Goal: Information Seeking & Learning: Learn about a topic

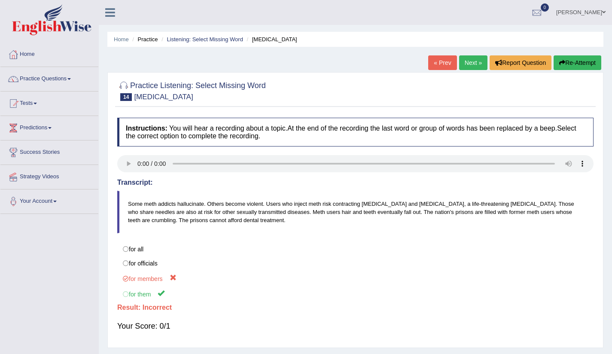
click at [469, 61] on ya-tr-span "Next »" at bounding box center [473, 62] width 17 height 7
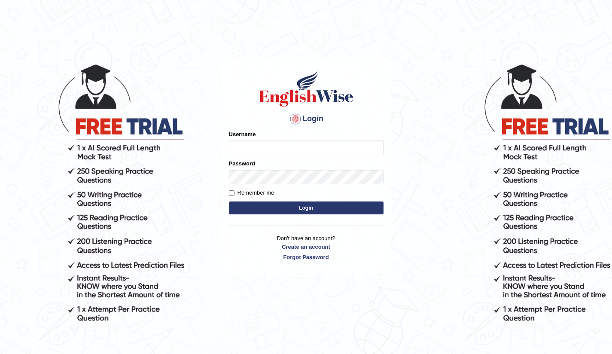
type input "Bikmaeva"
click at [280, 206] on button "Login" at bounding box center [306, 207] width 155 height 13
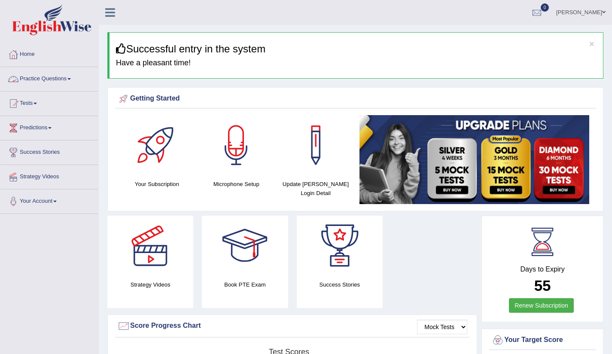
click at [70, 79] on link "Practice Questions" at bounding box center [49, 77] width 98 height 21
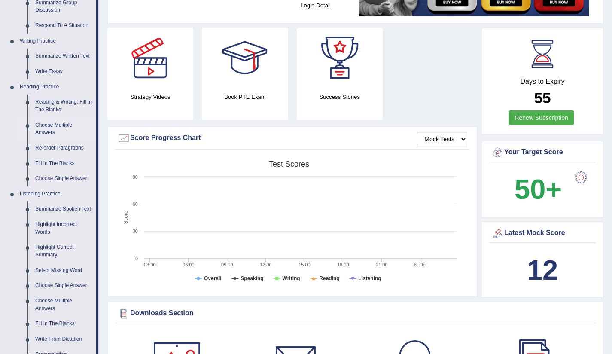
scroll to position [250, 0]
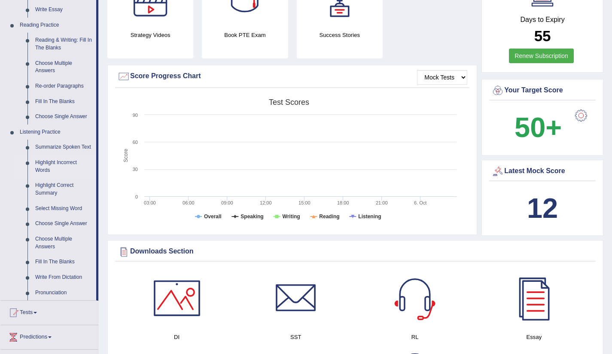
click at [44, 172] on link "Highlight Incorrect Words" at bounding box center [63, 166] width 65 height 23
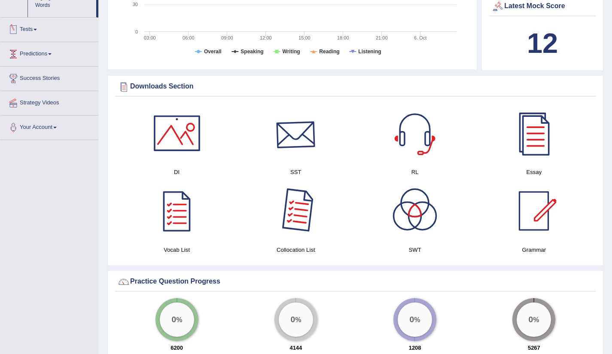
scroll to position [398, 0]
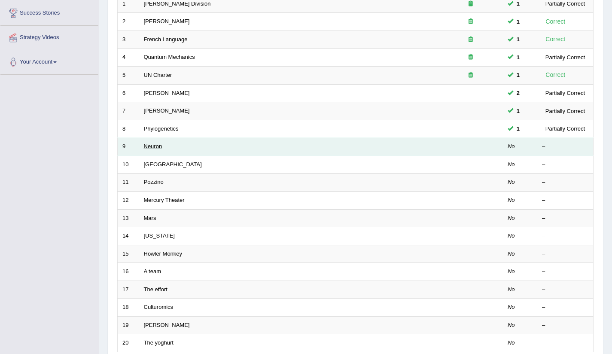
scroll to position [137, 0]
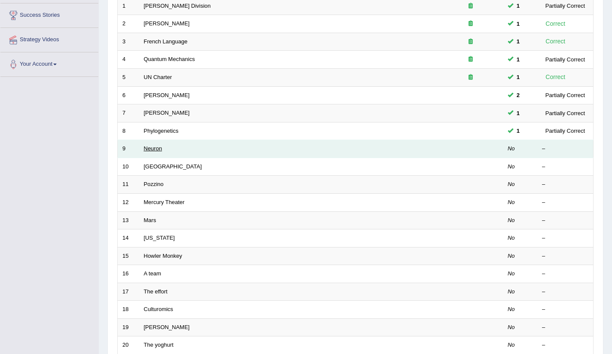
click at [152, 150] on link "Neuron" at bounding box center [153, 148] width 18 height 6
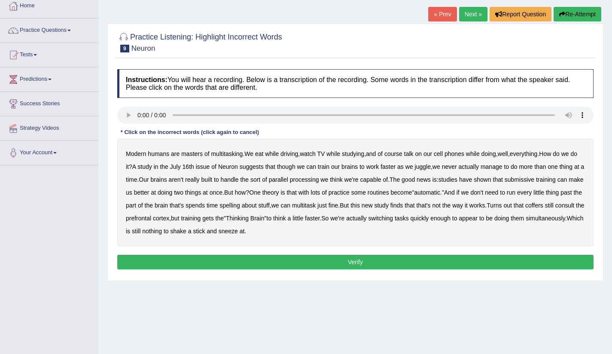
scroll to position [97, 0]
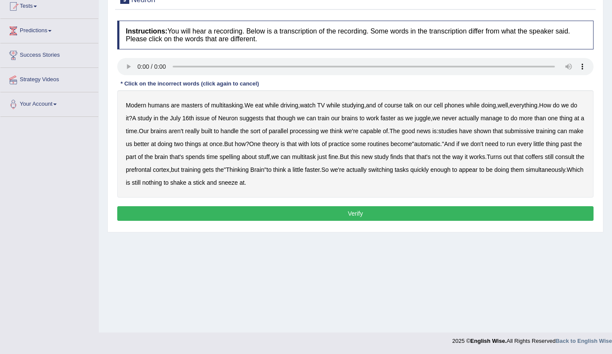
click at [534, 133] on b "submissive" at bounding box center [520, 131] width 30 height 7
click at [525, 160] on b "coffers" at bounding box center [534, 156] width 18 height 7
drag, startPoint x: 135, startPoint y: 132, endPoint x: 149, endPoint y: 132, distance: 13.3
click at [560, 122] on b "thing" at bounding box center [566, 118] width 13 height 7
click at [478, 172] on b "appear" at bounding box center [468, 169] width 19 height 7
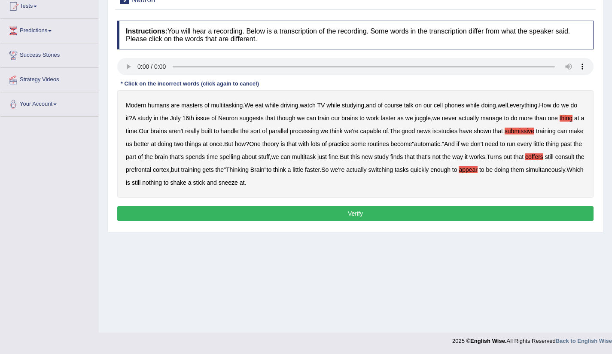
click at [310, 216] on button "Verify" at bounding box center [355, 213] width 476 height 15
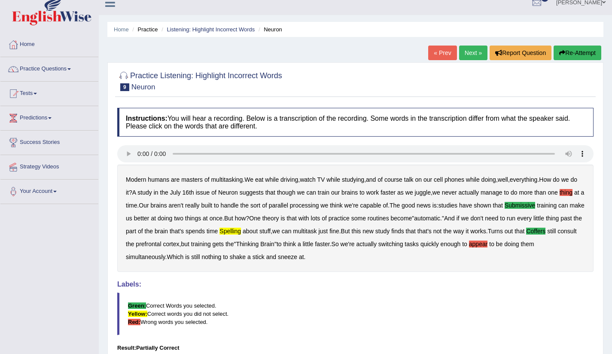
scroll to position [8, 0]
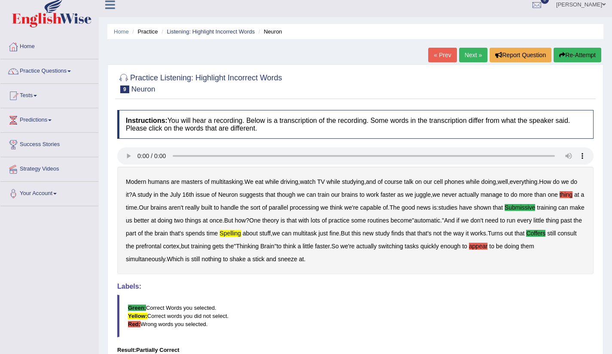
click at [469, 59] on link "Next »" at bounding box center [473, 55] width 28 height 15
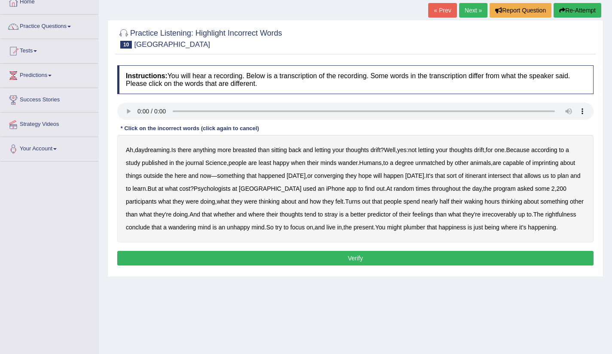
scroll to position [67, 0]
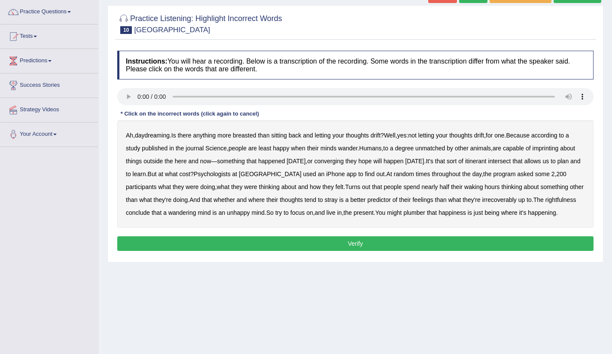
click at [253, 137] on b "breasted" at bounding box center [244, 135] width 23 height 7
click at [559, 149] on b "imprinting" at bounding box center [546, 148] width 26 height 7
click at [545, 203] on b "rightfulness" at bounding box center [560, 199] width 31 height 7
click at [425, 214] on b "plumber" at bounding box center [414, 212] width 22 height 7
click at [344, 161] on b "converging" at bounding box center [329, 161] width 30 height 7
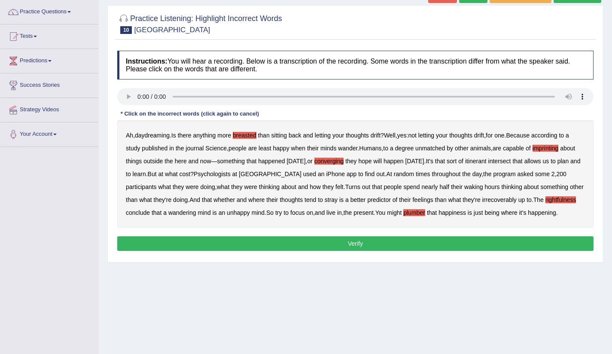
click at [244, 137] on b "breasted" at bounding box center [244, 135] width 23 height 7
click at [244, 133] on b "breasted" at bounding box center [244, 135] width 23 height 7
click at [338, 251] on button "Verify" at bounding box center [355, 243] width 476 height 15
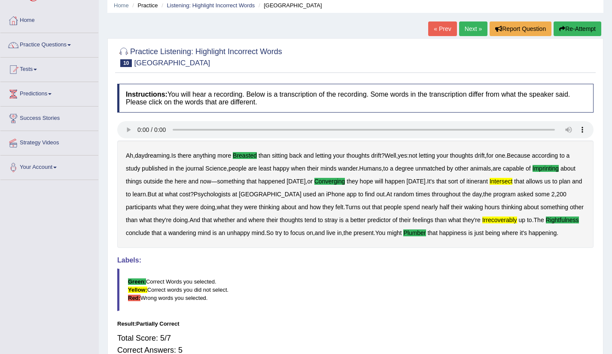
scroll to position [32, 0]
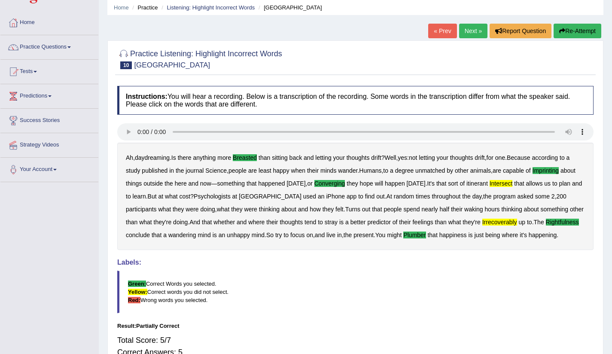
click at [475, 32] on link "Next »" at bounding box center [473, 31] width 28 height 15
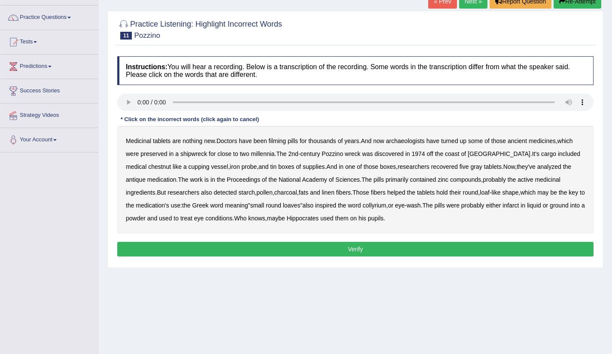
scroll to position [79, 0]
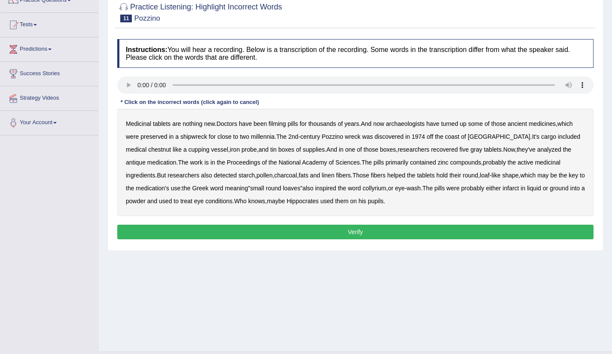
click at [286, 125] on b "filming" at bounding box center [276, 123] width 17 height 7
drag, startPoint x: 582, startPoint y: 137, endPoint x: 558, endPoint y: 142, distance: 25.0
click at [171, 146] on b "chestnut" at bounding box center [159, 149] width 23 height 7
click at [328, 189] on b "inspired" at bounding box center [325, 188] width 21 height 7
click at [327, 188] on b "inspired" at bounding box center [325, 188] width 21 height 7
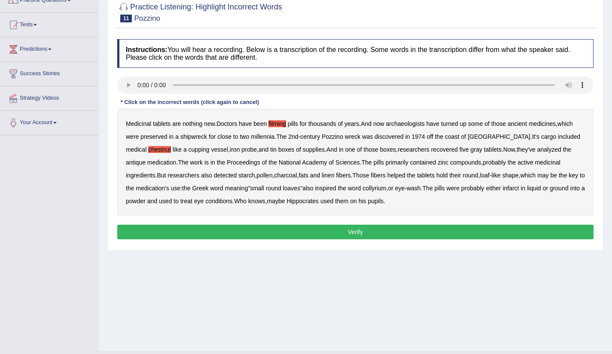
click at [364, 151] on b "those" at bounding box center [371, 149] width 15 height 7
click at [541, 189] on b "liquid" at bounding box center [534, 188] width 14 height 7
click at [516, 189] on b "infarct" at bounding box center [510, 188] width 16 height 7
click at [539, 191] on b "liquid" at bounding box center [534, 188] width 14 height 7
click at [360, 229] on button "Verify" at bounding box center [355, 232] width 476 height 15
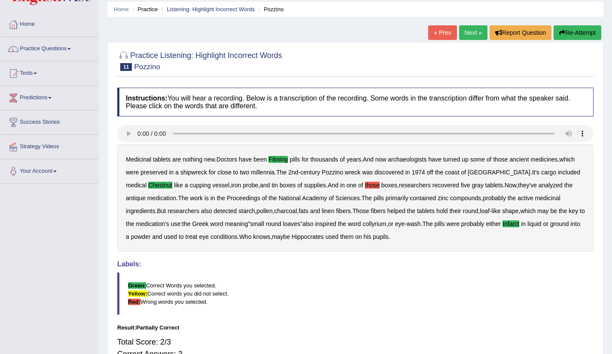
scroll to position [0, 0]
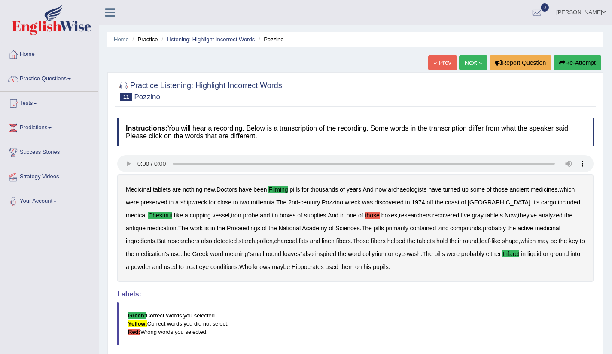
click at [475, 63] on link "Next »" at bounding box center [473, 62] width 28 height 15
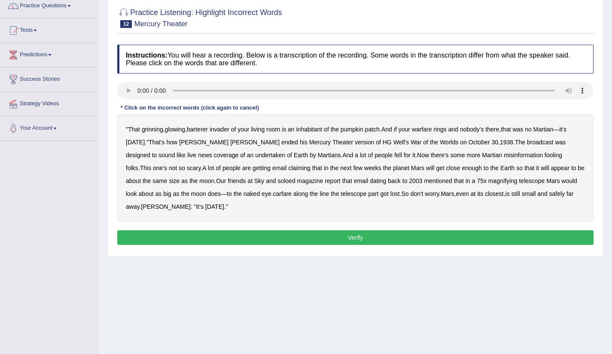
scroll to position [71, 0]
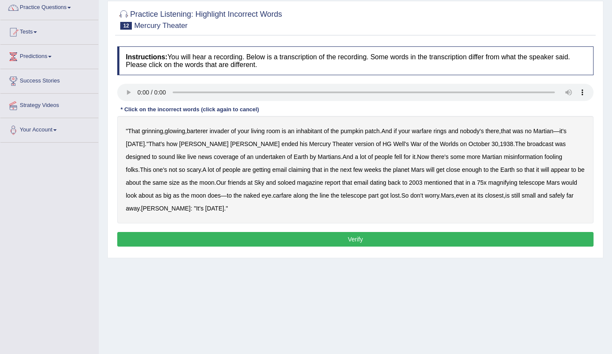
click at [488, 184] on b "magnifying" at bounding box center [502, 182] width 29 height 7
click at [204, 131] on b "barterer" at bounding box center [197, 131] width 21 height 7
click at [255, 157] on b "undertaken" at bounding box center [270, 156] width 30 height 7
click at [297, 183] on b "magazine" at bounding box center [310, 182] width 26 height 7
click at [277, 183] on b "soloed" at bounding box center [286, 182] width 18 height 7
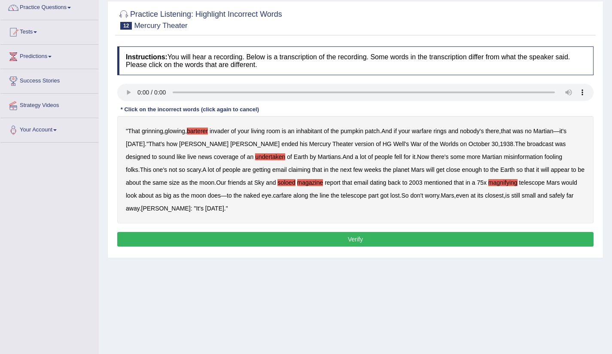
click at [297, 183] on b "magazine" at bounding box center [310, 182] width 26 height 7
click at [488, 183] on b "magnifying" at bounding box center [502, 182] width 29 height 7
click at [320, 241] on button "Verify" at bounding box center [355, 239] width 476 height 15
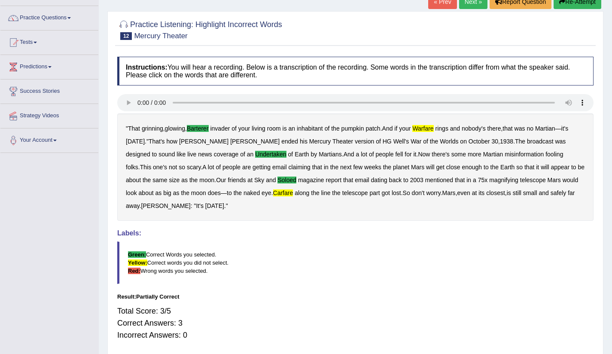
scroll to position [0, 0]
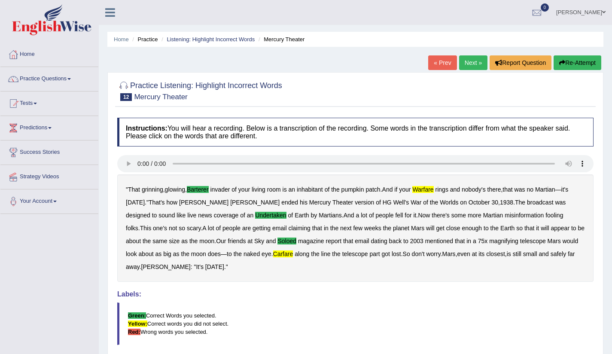
click at [469, 62] on link "Next »" at bounding box center [473, 62] width 28 height 15
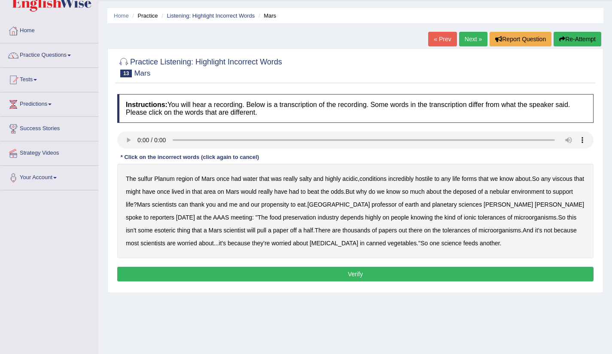
scroll to position [68, 0]
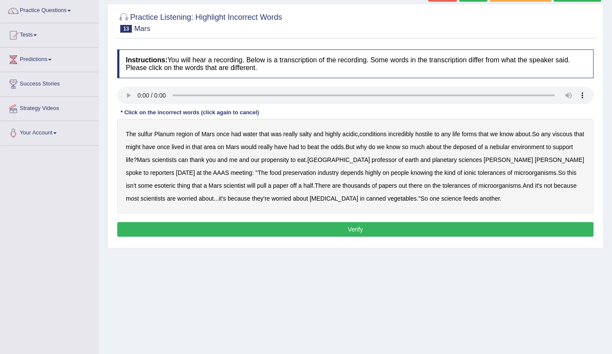
click at [568, 136] on b "viscous" at bounding box center [562, 134] width 20 height 7
click at [476, 147] on b "deposed" at bounding box center [464, 146] width 23 height 7
click at [149, 136] on b "sulfur" at bounding box center [145, 134] width 15 height 7
click at [510, 149] on b "nebular" at bounding box center [500, 146] width 20 height 7
click at [213, 173] on b "AAAS" at bounding box center [221, 172] width 16 height 7
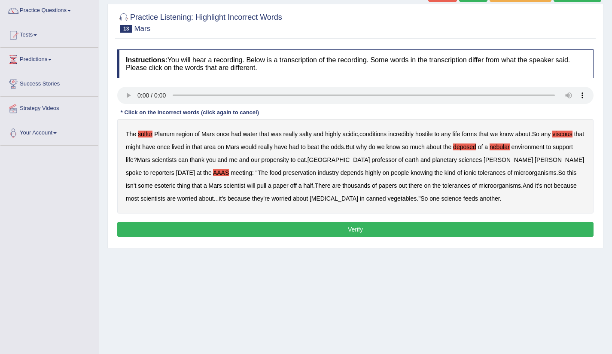
click at [303, 187] on b "half" at bounding box center [308, 185] width 10 height 7
click at [378, 230] on button "Verify" at bounding box center [355, 229] width 476 height 15
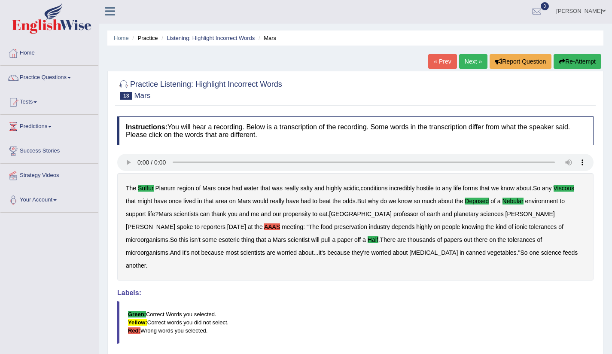
scroll to position [2, 0]
click at [475, 59] on link "Next »" at bounding box center [473, 61] width 28 height 15
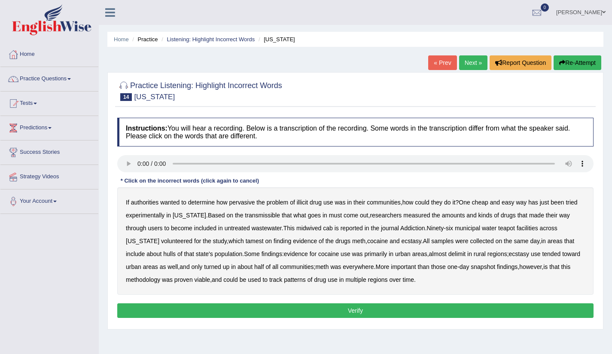
click at [271, 217] on b "transmissible" at bounding box center [262, 215] width 35 height 7
click at [321, 229] on b "midwived" at bounding box center [308, 228] width 25 height 7
click at [246, 241] on b "tamest" at bounding box center [255, 240] width 18 height 7
click at [169, 254] on b "hulls" at bounding box center [169, 253] width 12 height 7
click at [466, 256] on b "delimit" at bounding box center [456, 253] width 17 height 7
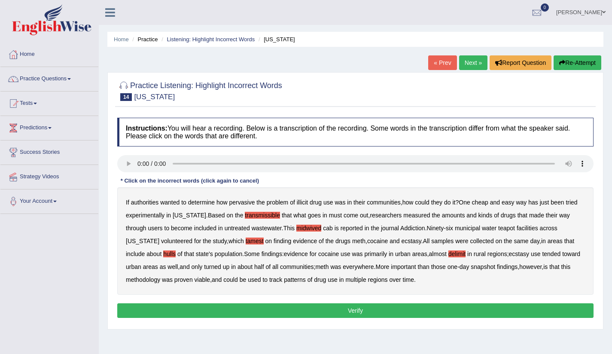
click at [373, 308] on button "Verify" at bounding box center [355, 310] width 476 height 15
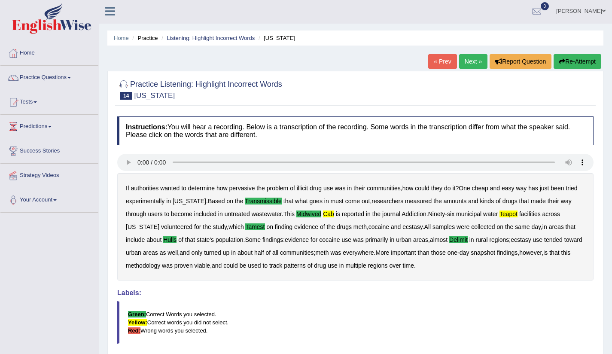
scroll to position [2, 0]
click at [472, 61] on link "Next »" at bounding box center [473, 61] width 28 height 15
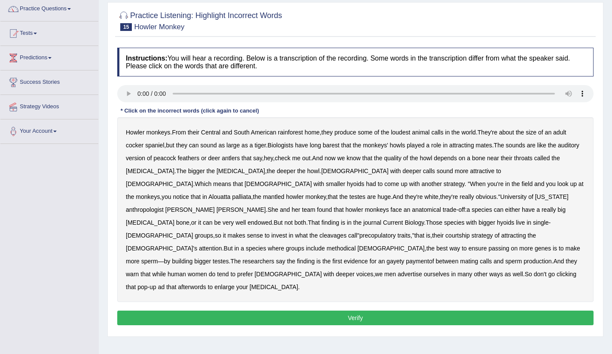
scroll to position [57, 0]
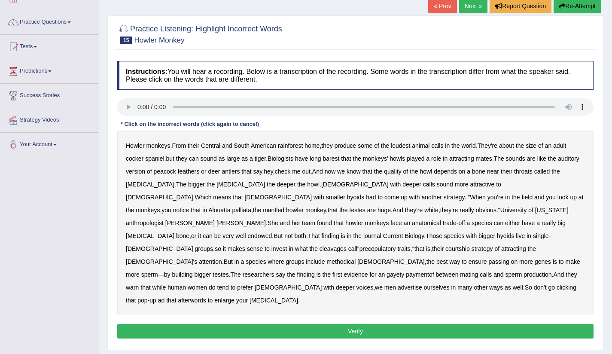
click at [340, 159] on b "barest" at bounding box center [331, 158] width 17 height 7
drag, startPoint x: 332, startPoint y: 224, endPoint x: 370, endPoint y: 231, distance: 38.1
click at [370, 231] on div "Howler monkeys . From their Central and South American rainforest home , they p…" at bounding box center [355, 223] width 476 height 185
click at [308, 245] on b "what" at bounding box center [301, 248] width 13 height 7
click at [387, 271] on b "gayety" at bounding box center [396, 274] width 18 height 7
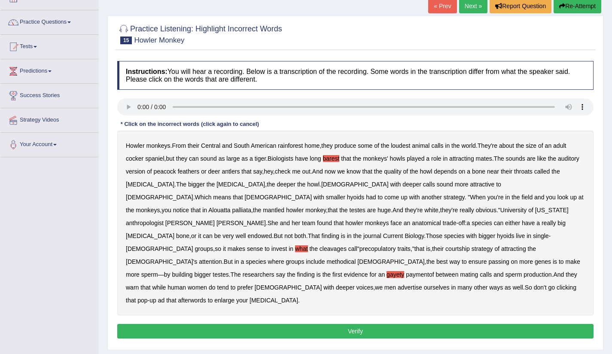
click at [206, 297] on b "afterwords" at bounding box center [192, 300] width 28 height 7
click at [344, 245] on b "cleavages" at bounding box center [333, 248] width 27 height 7
click at [327, 258] on b "methodical" at bounding box center [341, 261] width 29 height 7
click at [324, 324] on button "Verify" at bounding box center [355, 331] width 476 height 15
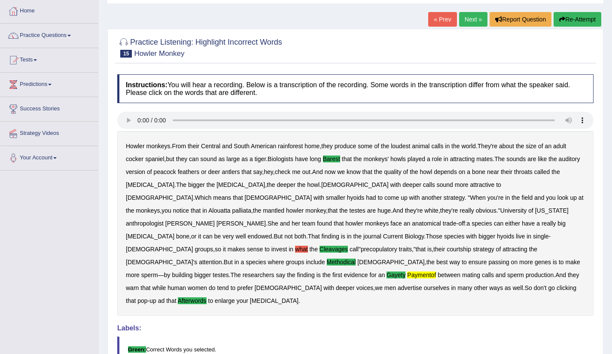
scroll to position [0, 0]
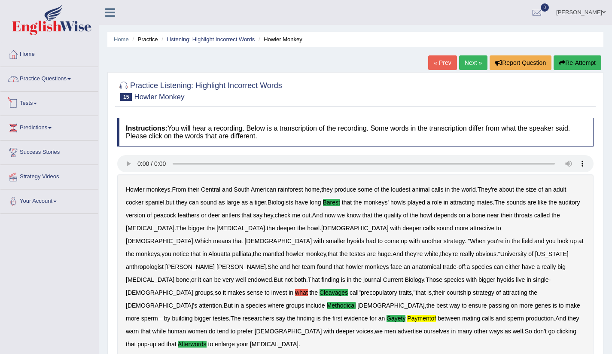
click at [27, 79] on link "Practice Questions" at bounding box center [49, 77] width 98 height 21
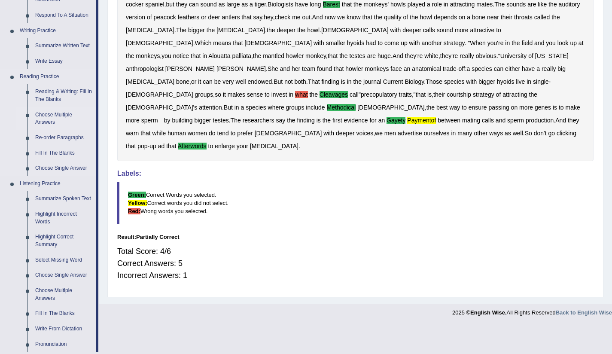
scroll to position [319, 0]
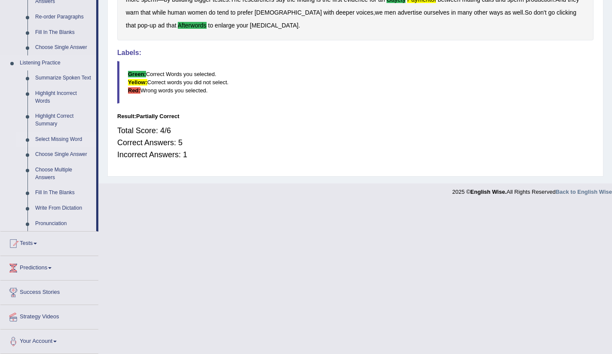
click at [57, 147] on link "Select Missing Word" at bounding box center [63, 139] width 65 height 15
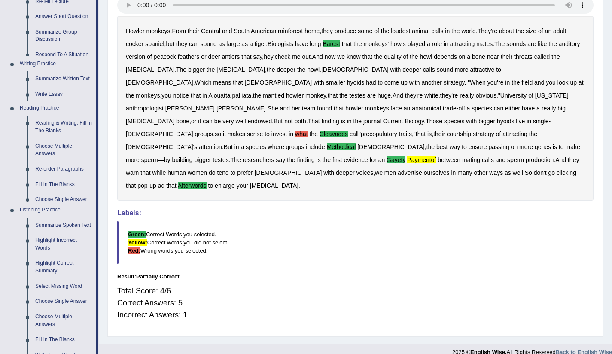
scroll to position [144, 0]
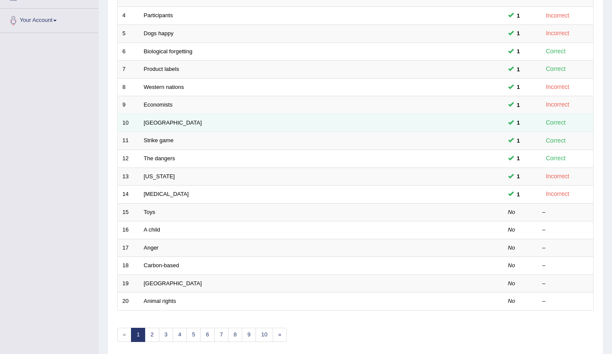
scroll to position [215, 0]
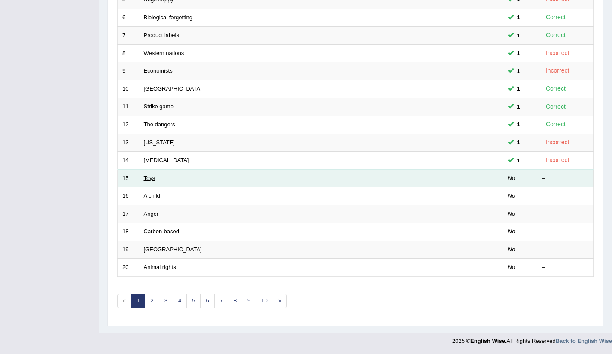
click at [152, 181] on link "Toys" at bounding box center [150, 178] width 12 height 6
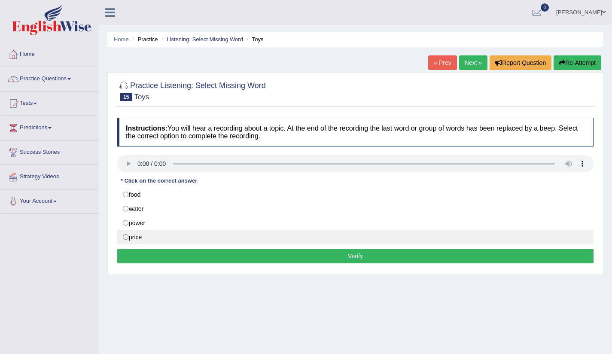
click at [127, 239] on label "price" at bounding box center [355, 237] width 476 height 15
radio input "true"
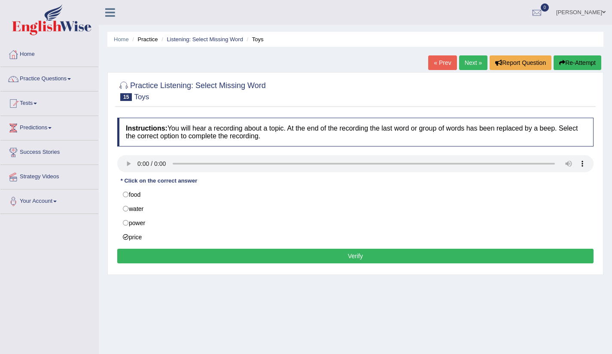
click at [375, 258] on button "Verify" at bounding box center [355, 256] width 476 height 15
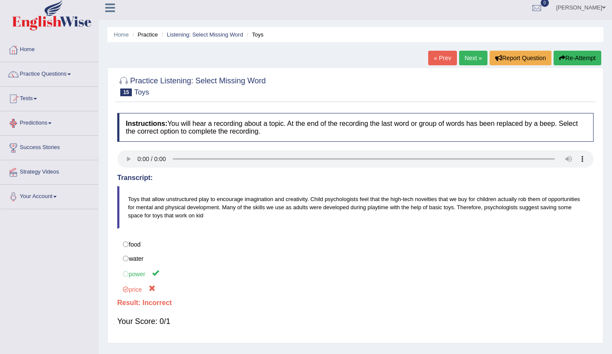
scroll to position [7, 0]
